Goal: Task Accomplishment & Management: Manage account settings

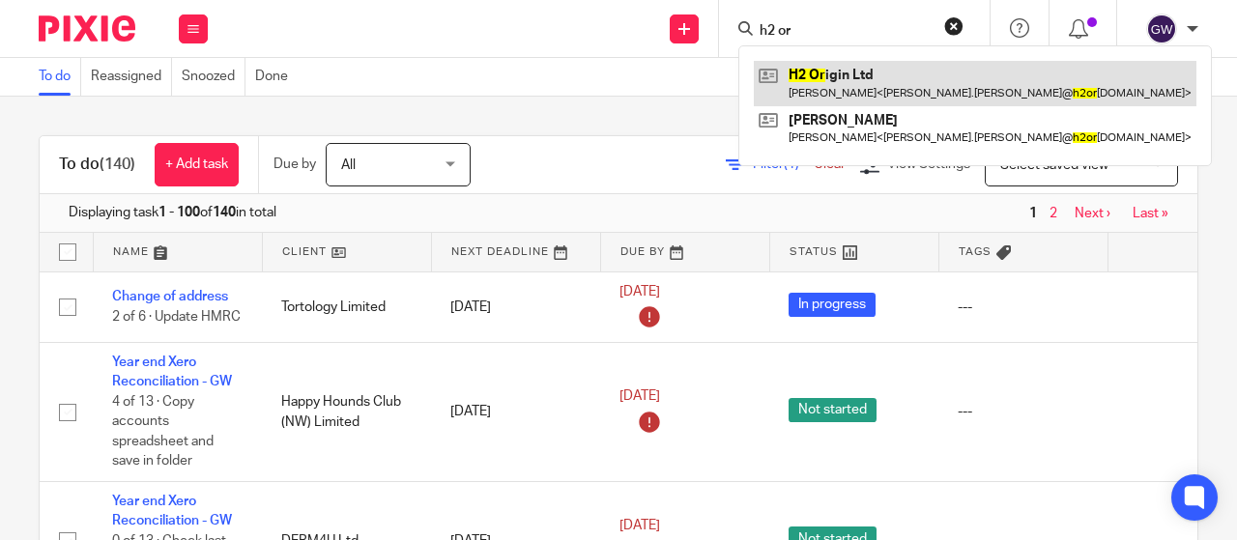
type input "h2 or"
click at [822, 66] on link at bounding box center [975, 83] width 442 height 44
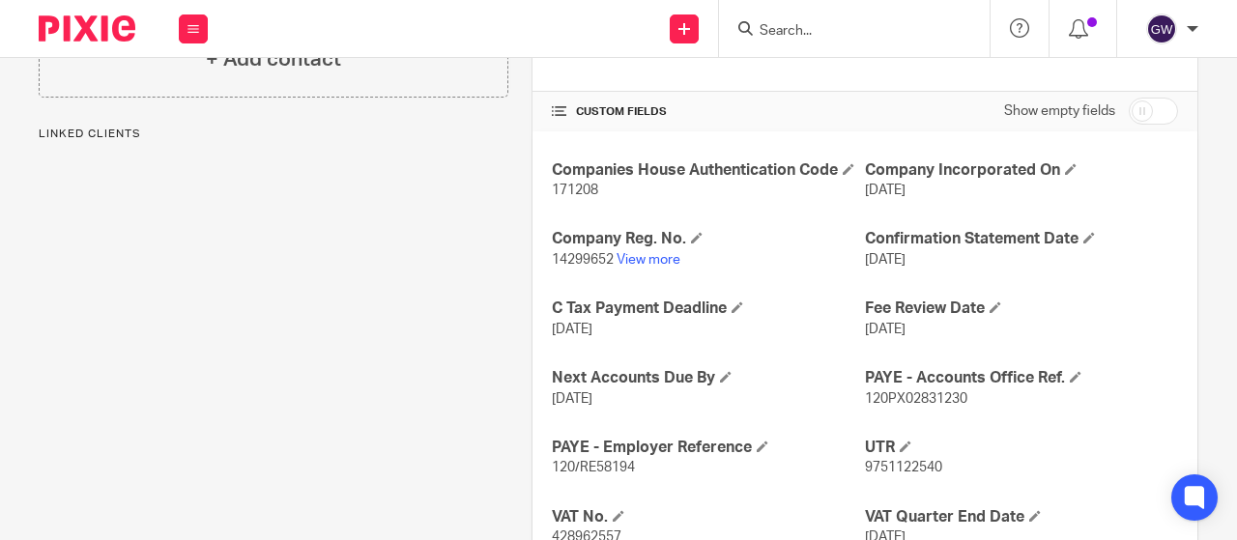
scroll to position [378, 0]
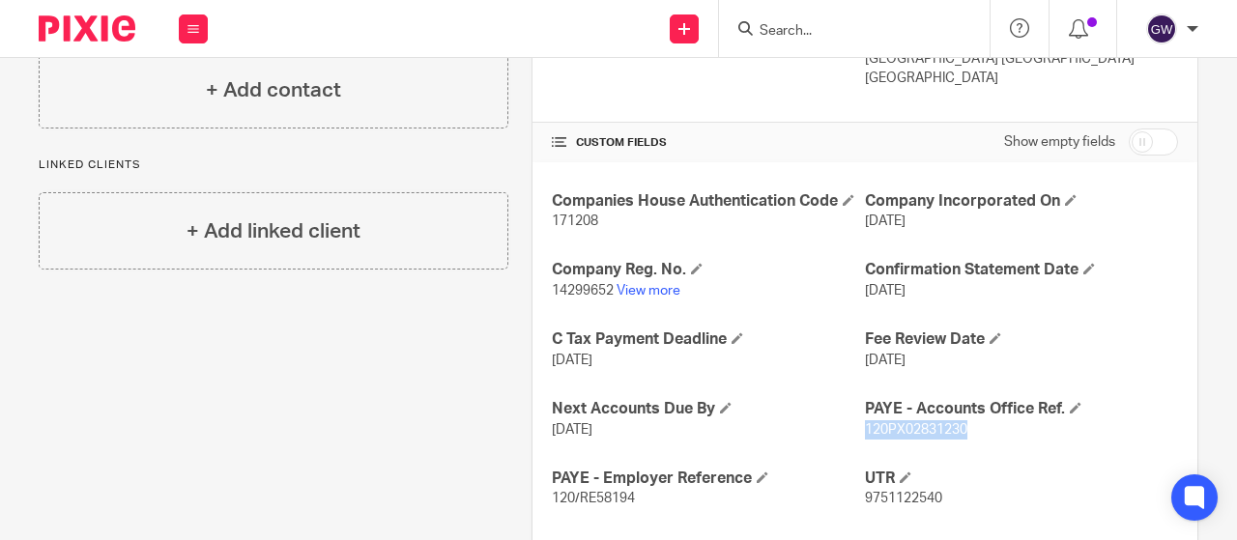
drag, startPoint x: 854, startPoint y: 432, endPoint x: 958, endPoint y: 441, distance: 104.8
click at [958, 441] on div "Companies House Authentication Code 171208 Company Incorporated On 16 Aug 2022 …" at bounding box center [864, 419] width 665 height 515
copy span "120PX02831230"
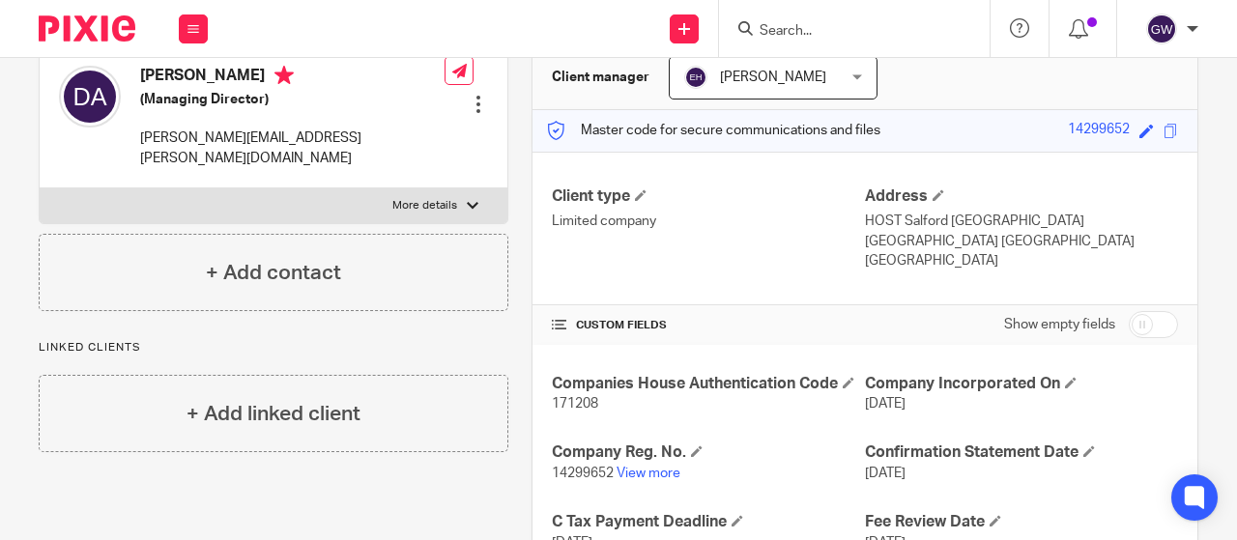
scroll to position [0, 0]
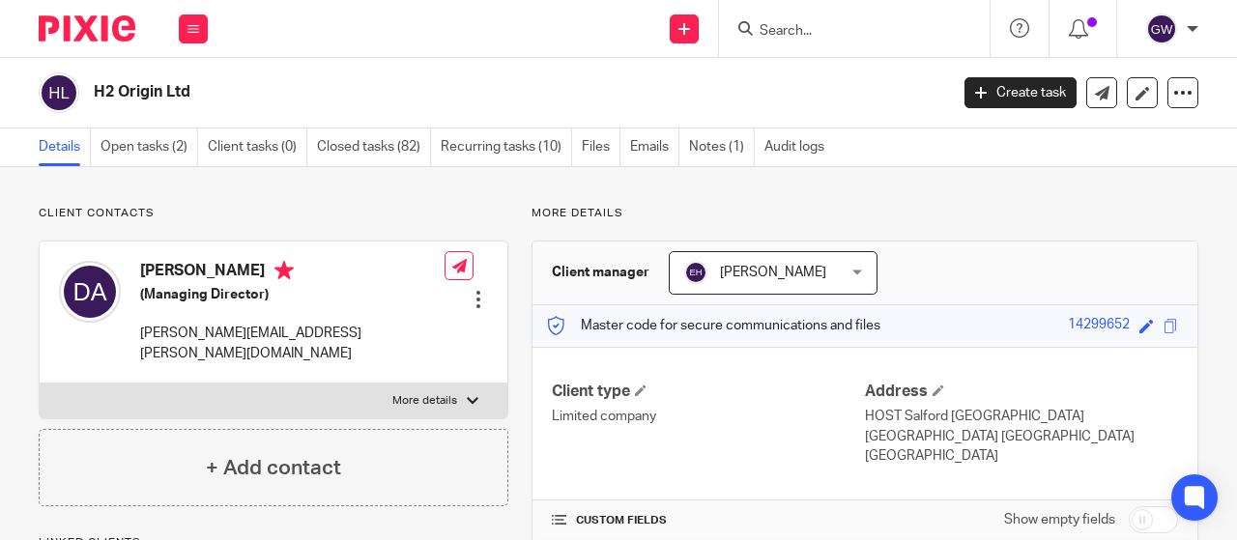
click at [804, 32] on input "Search" at bounding box center [844, 31] width 174 height 17
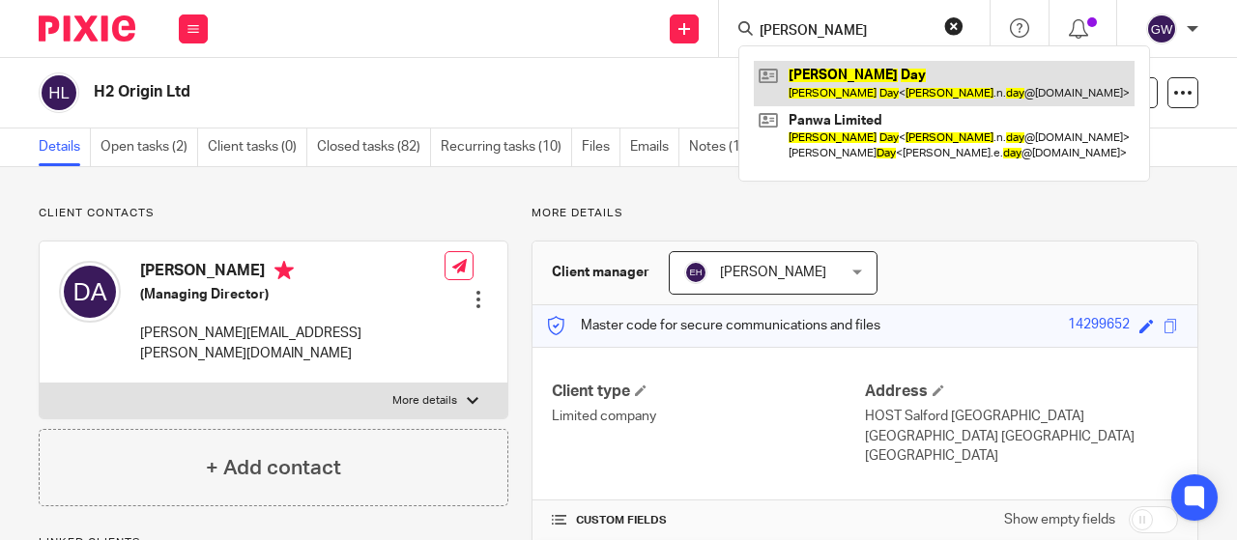
type input "gary day"
click at [816, 84] on link at bounding box center [944, 83] width 381 height 44
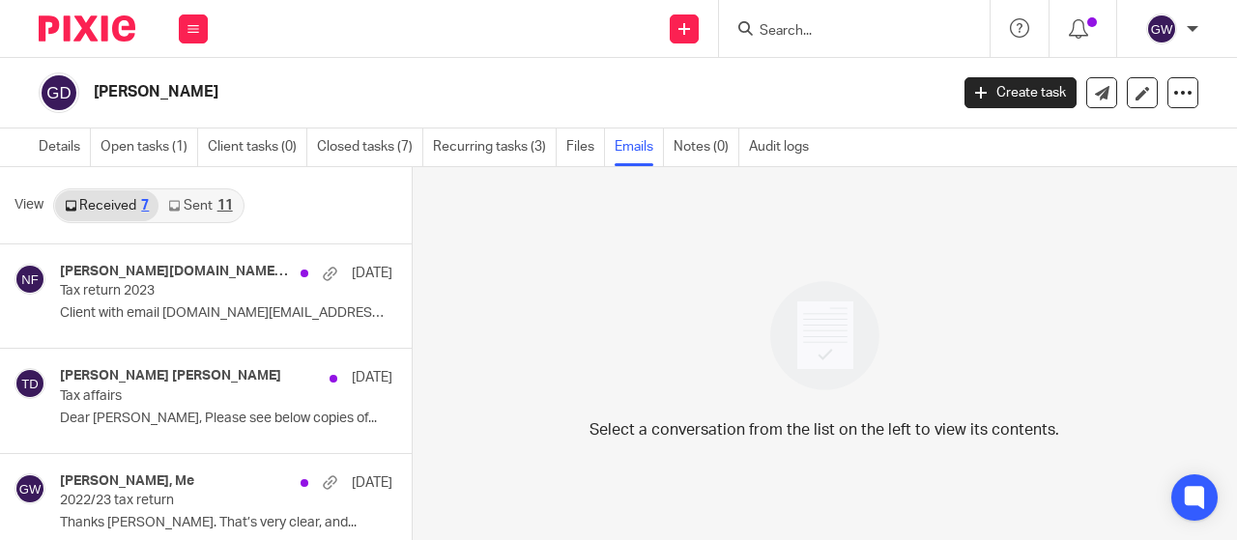
click at [176, 208] on icon at bounding box center [174, 206] width 12 height 12
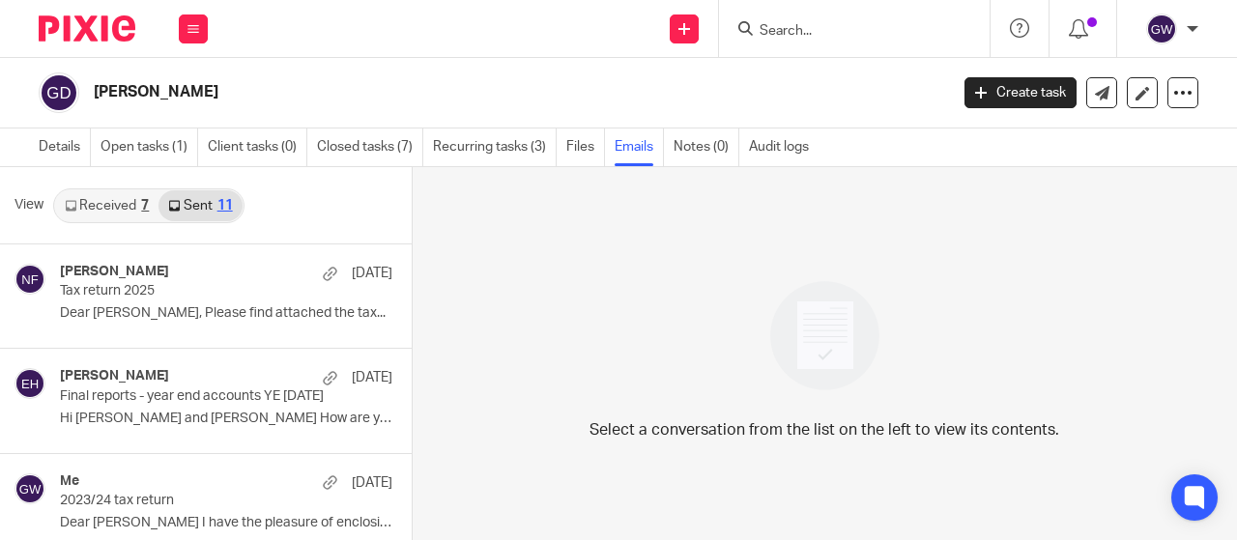
scroll to position [2, 0]
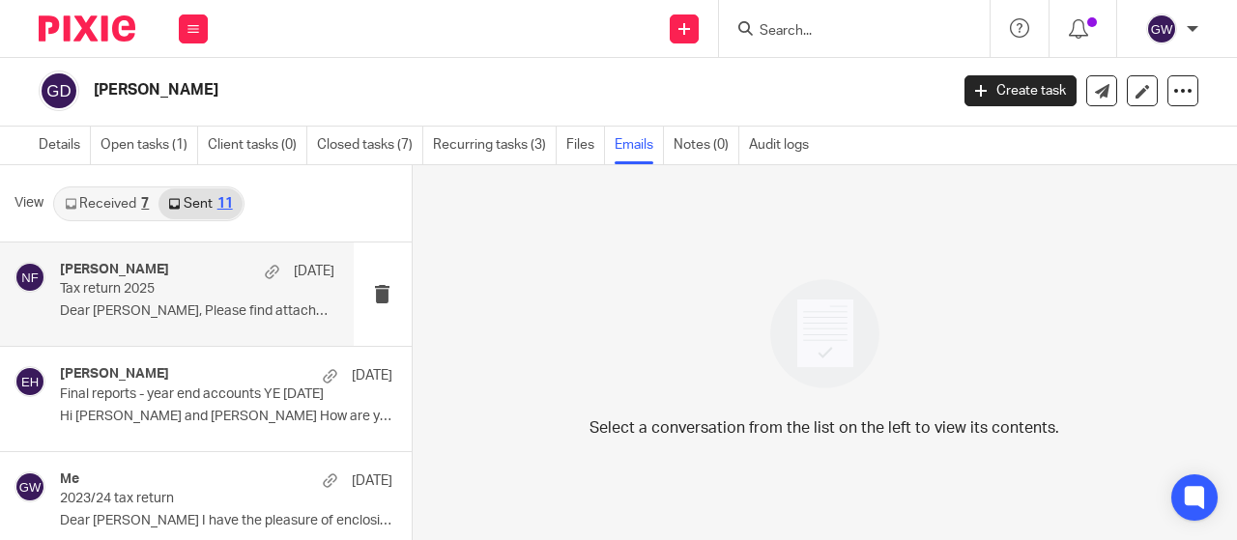
click at [184, 292] on p "Tax return 2025" at bounding box center [169, 289] width 219 height 16
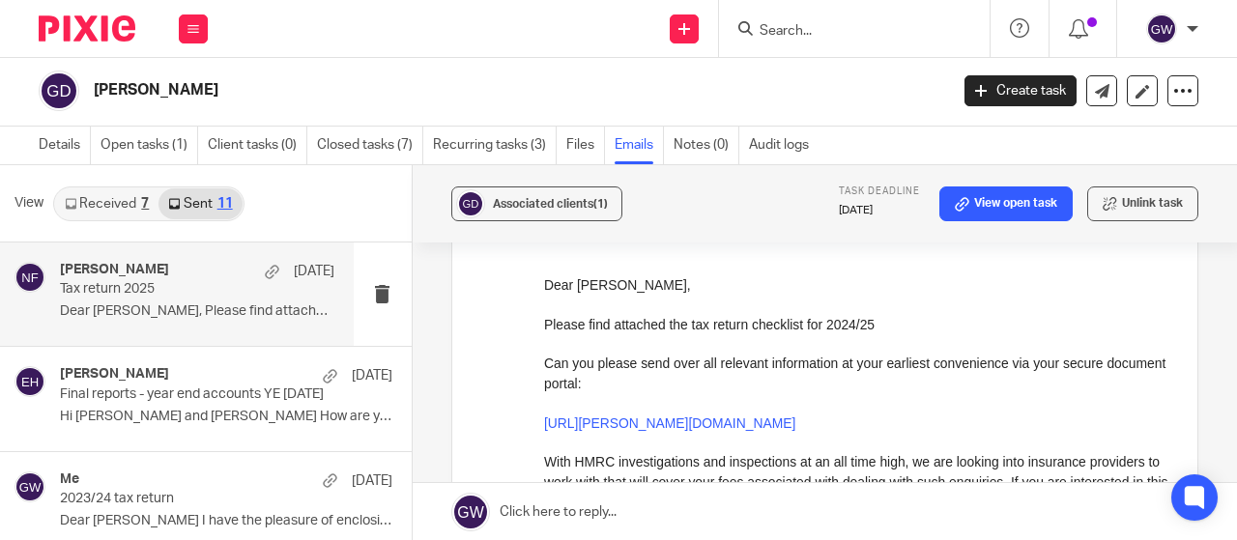
scroll to position [0, 0]
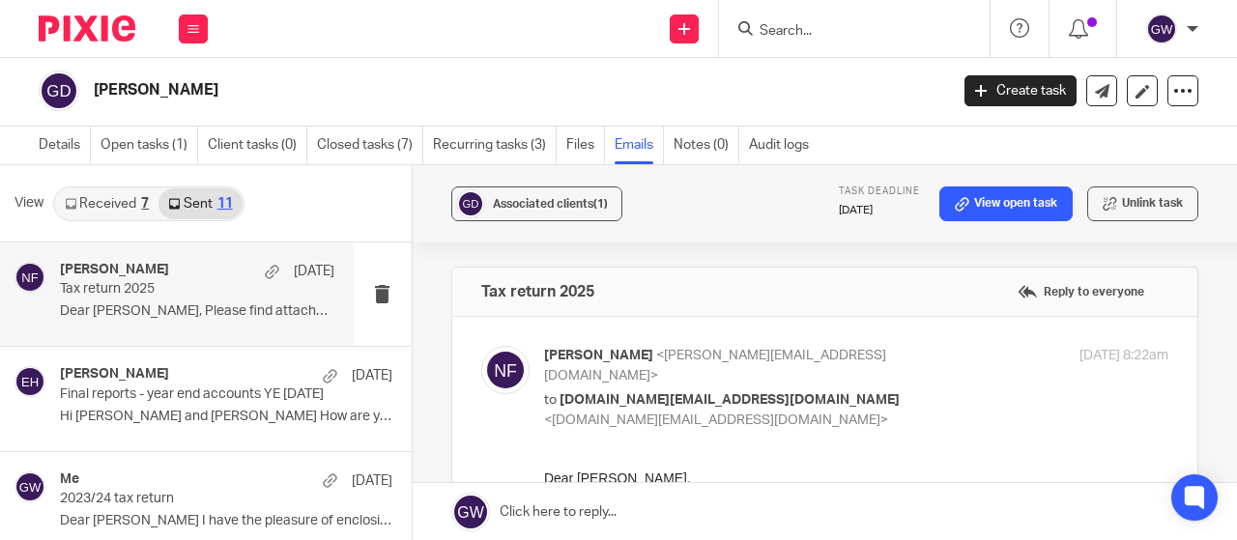
click at [112, 181] on div "View Received 7 Sent 11" at bounding box center [206, 203] width 412 height 77
click at [130, 204] on link "Received 7" at bounding box center [106, 203] width 103 height 31
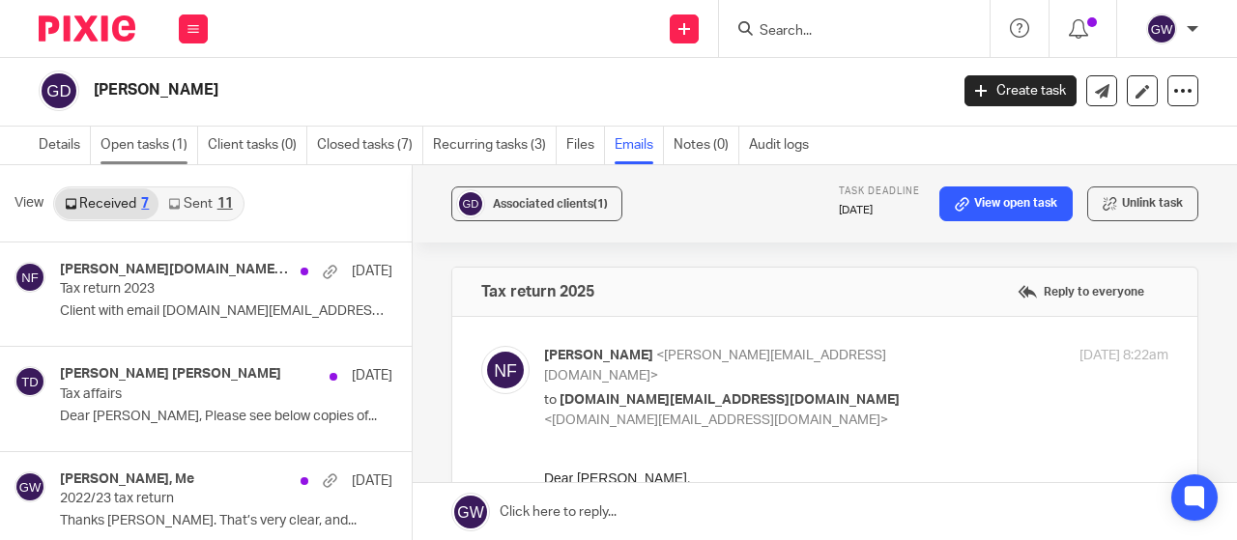
click at [137, 141] on link "Open tasks (1)" at bounding box center [149, 146] width 98 height 38
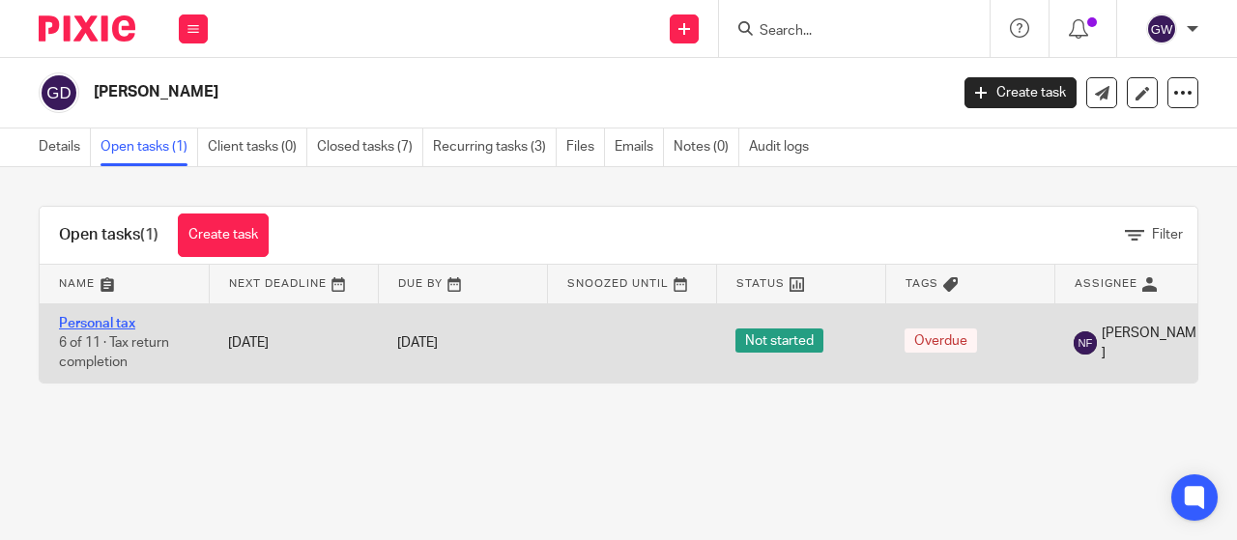
click at [95, 317] on link "Personal tax" at bounding box center [97, 324] width 76 height 14
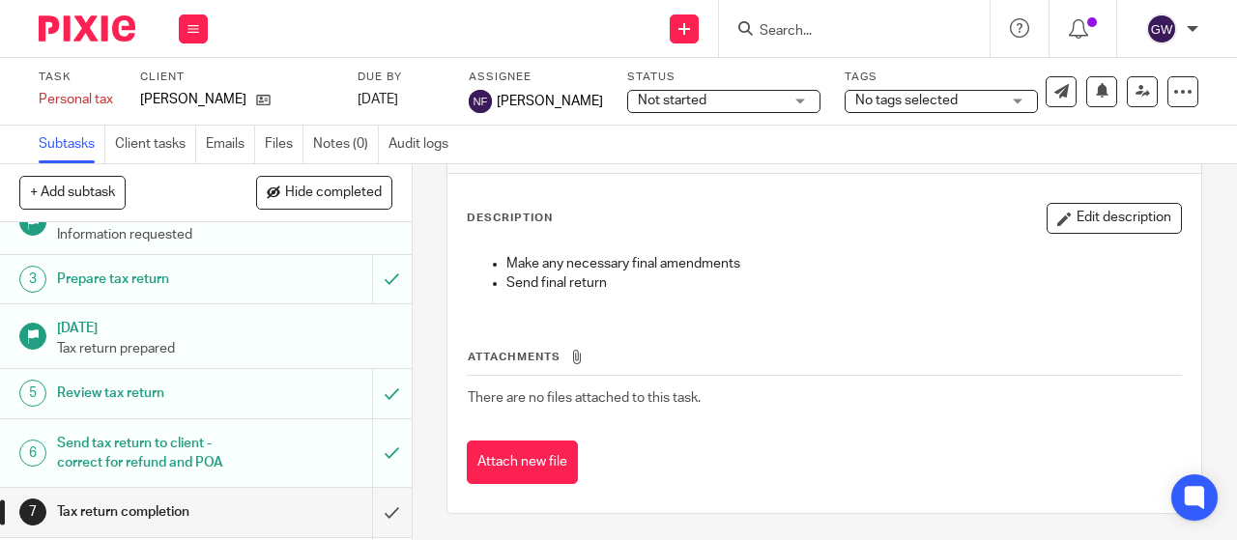
scroll to position [193, 0]
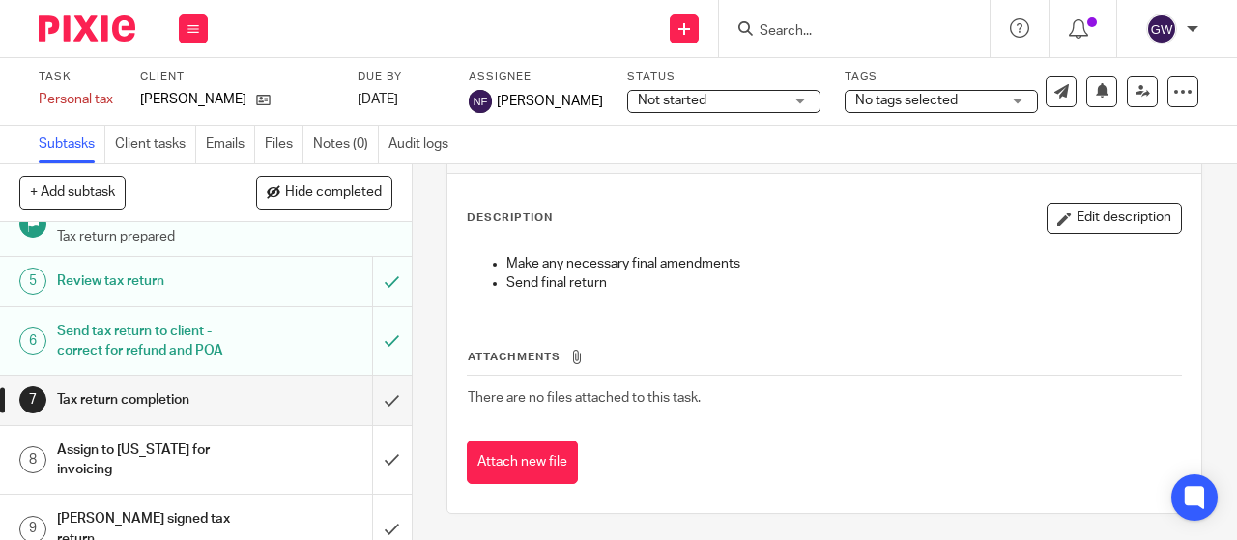
click at [263, 339] on div "Send tax return to client - correct for refund and POA" at bounding box center [205, 341] width 296 height 49
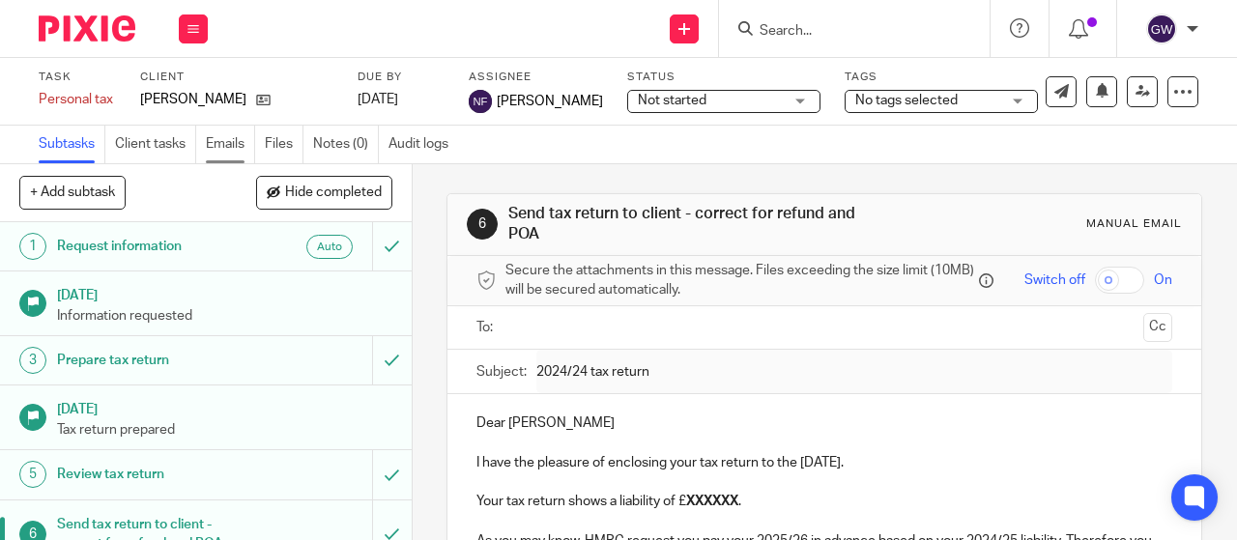
click at [240, 149] on link "Emails" at bounding box center [230, 145] width 49 height 38
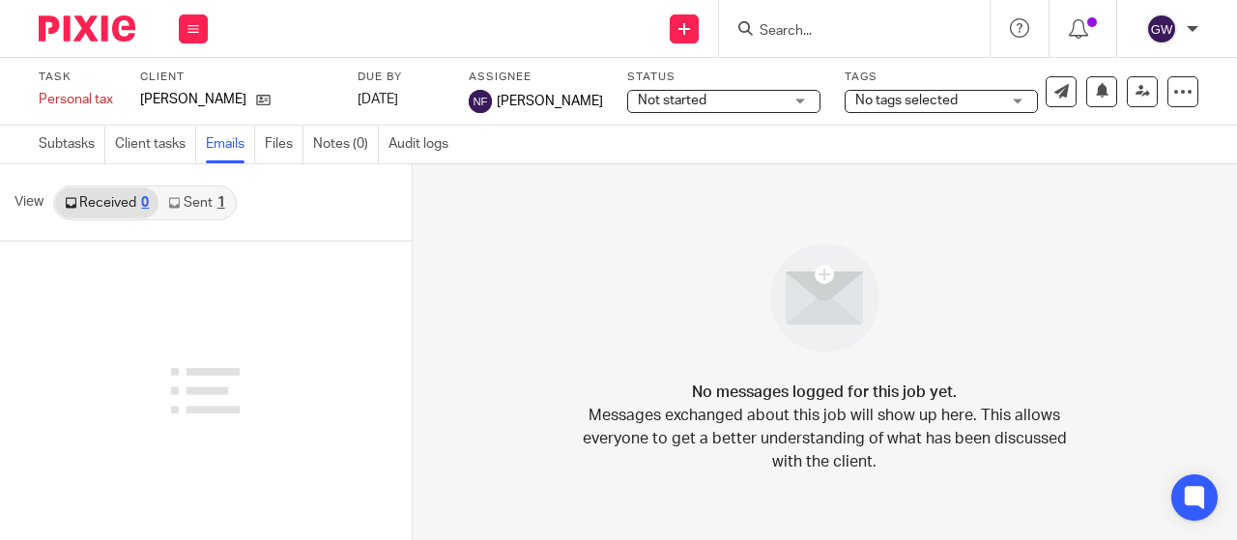
click at [221, 204] on div "1" at bounding box center [221, 203] width 8 height 14
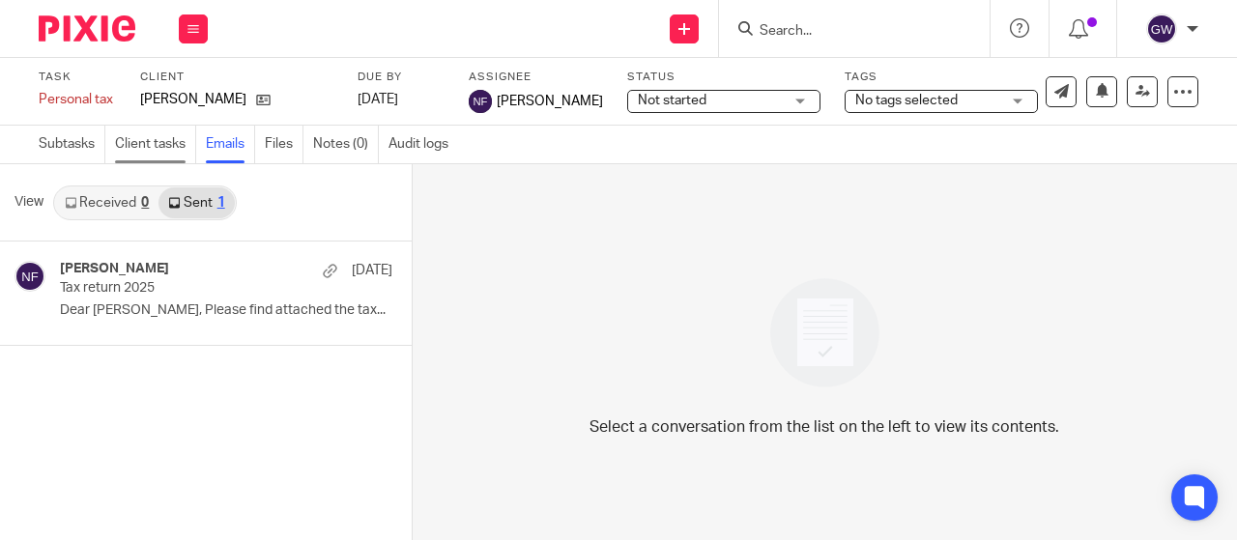
click at [127, 148] on link "Client tasks" at bounding box center [155, 145] width 81 height 38
